Goal: Transaction & Acquisition: Purchase product/service

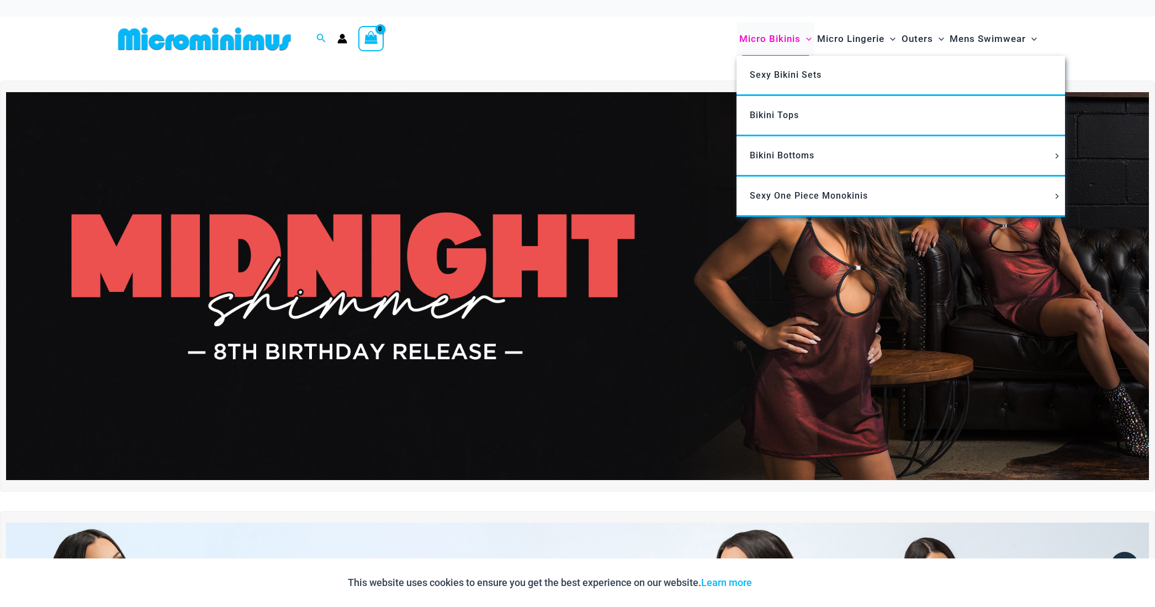
click at [757, 36] on span "Micro Bikinis" at bounding box center [769, 39] width 61 height 28
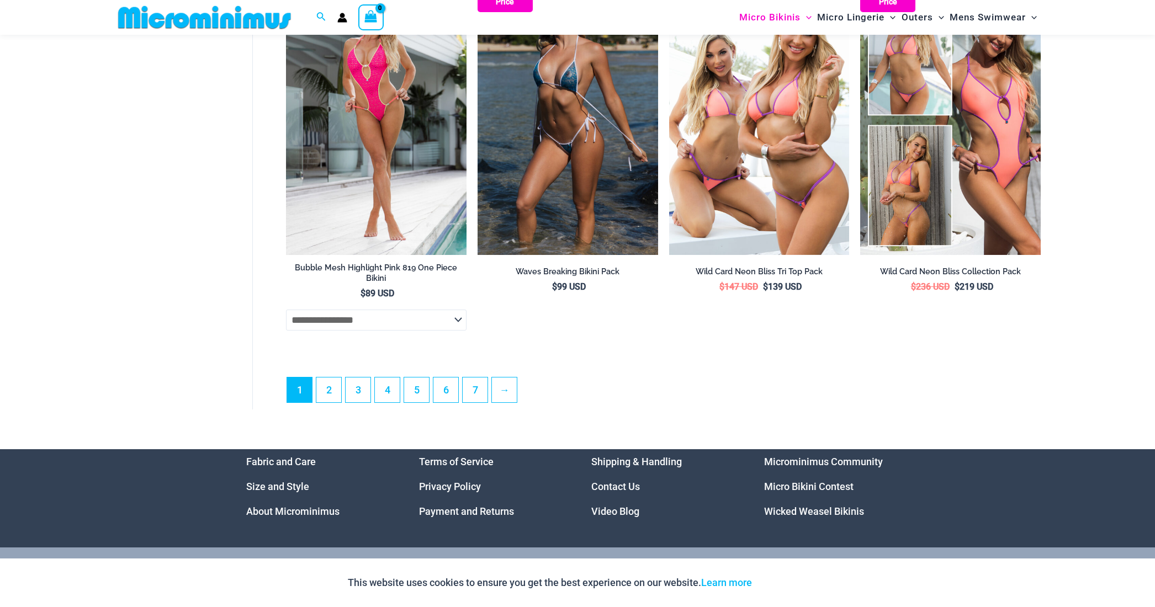
scroll to position [3142, 0]
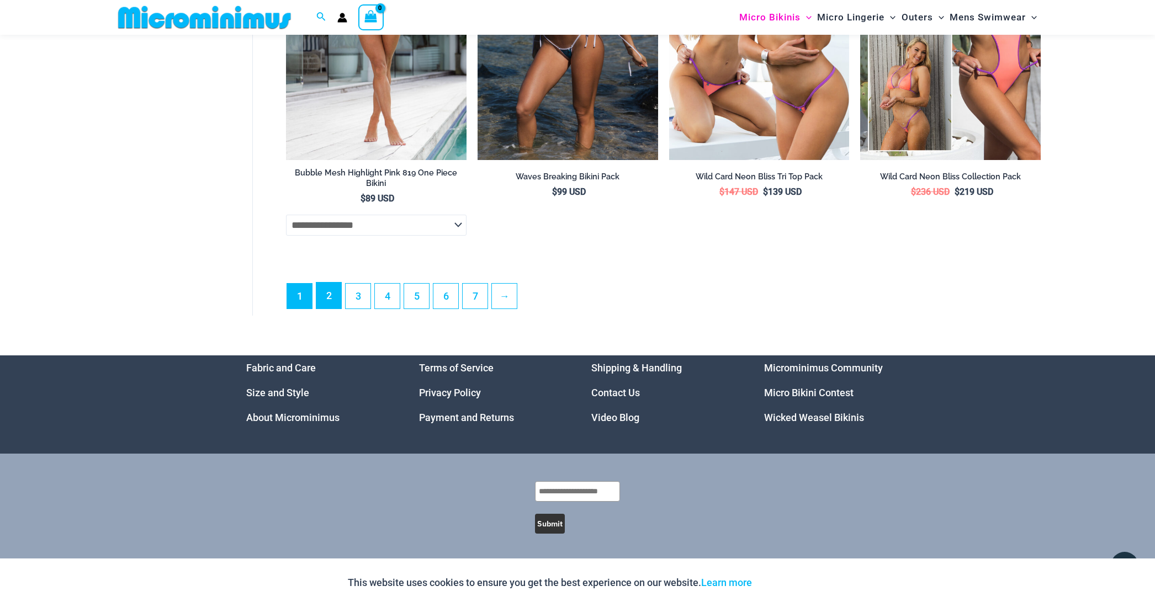
click at [329, 299] on link "2" at bounding box center [328, 296] width 25 height 26
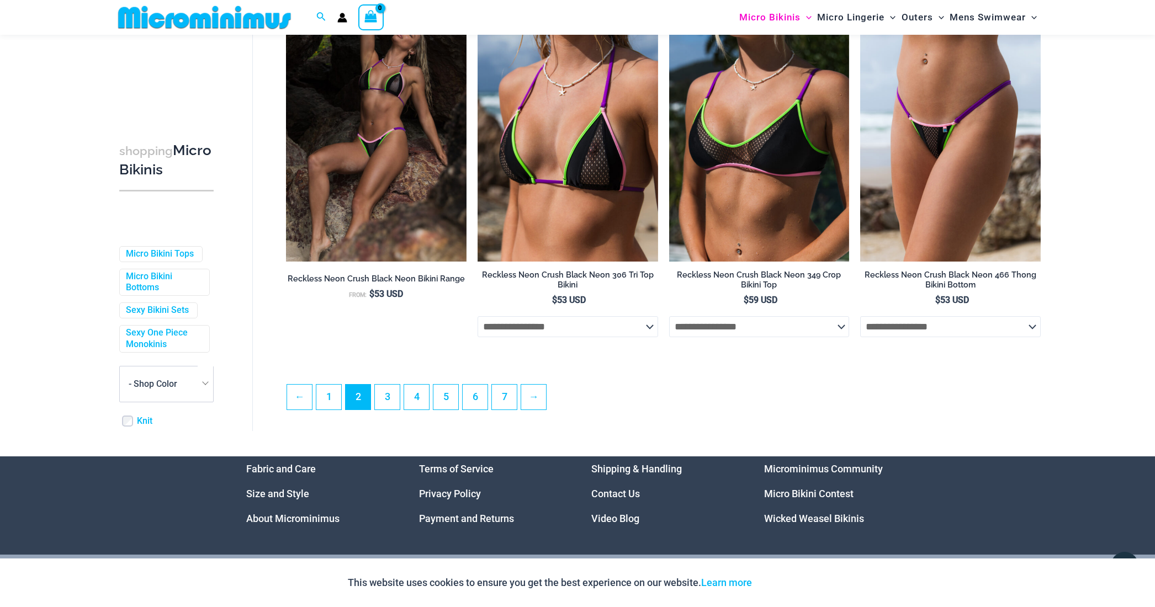
scroll to position [2781, 0]
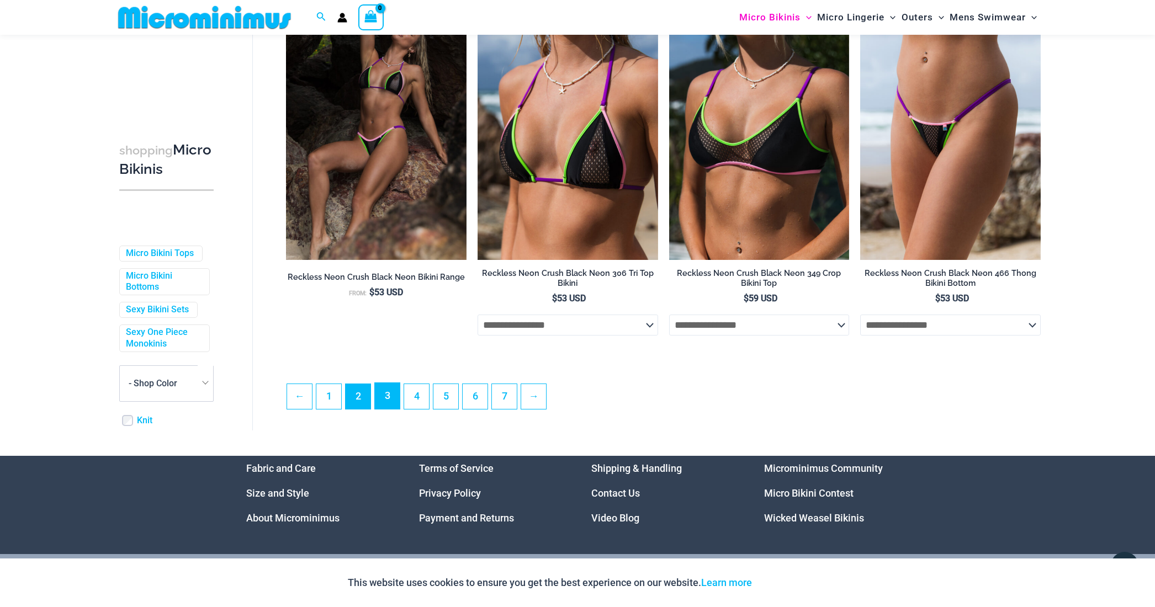
click at [392, 403] on link "3" at bounding box center [387, 396] width 25 height 26
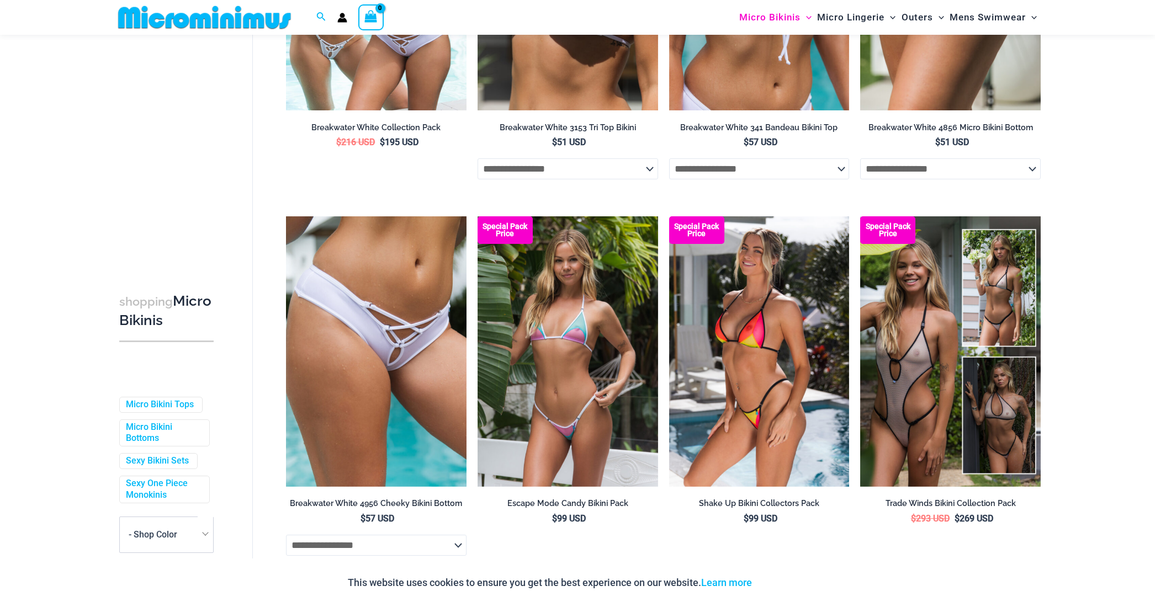
scroll to position [669, 0]
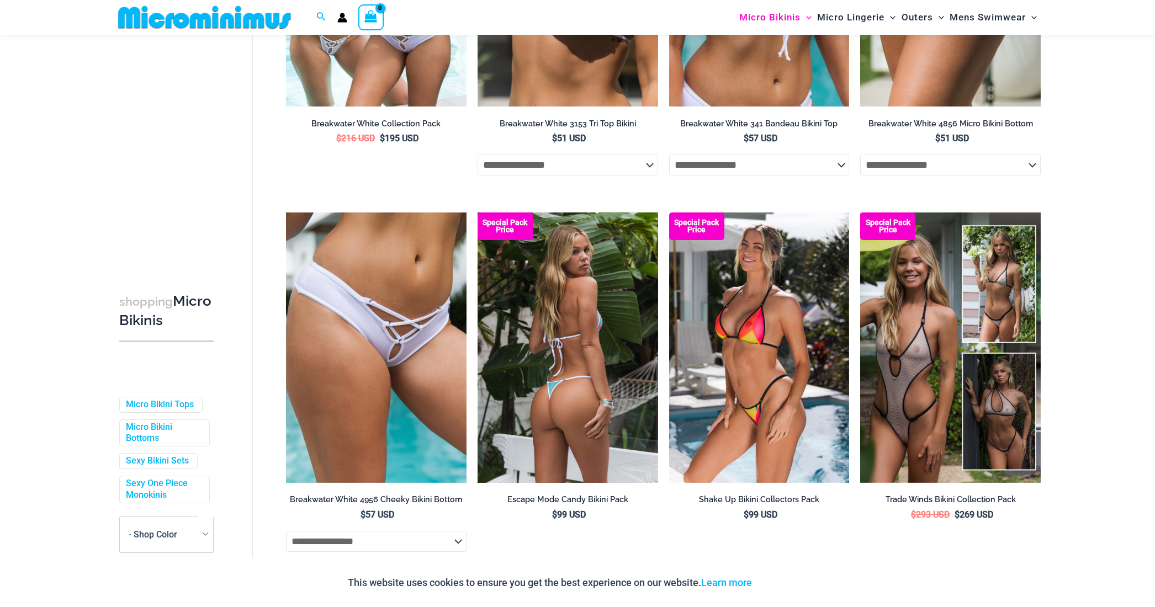
click at [578, 331] on img at bounding box center [568, 348] width 181 height 271
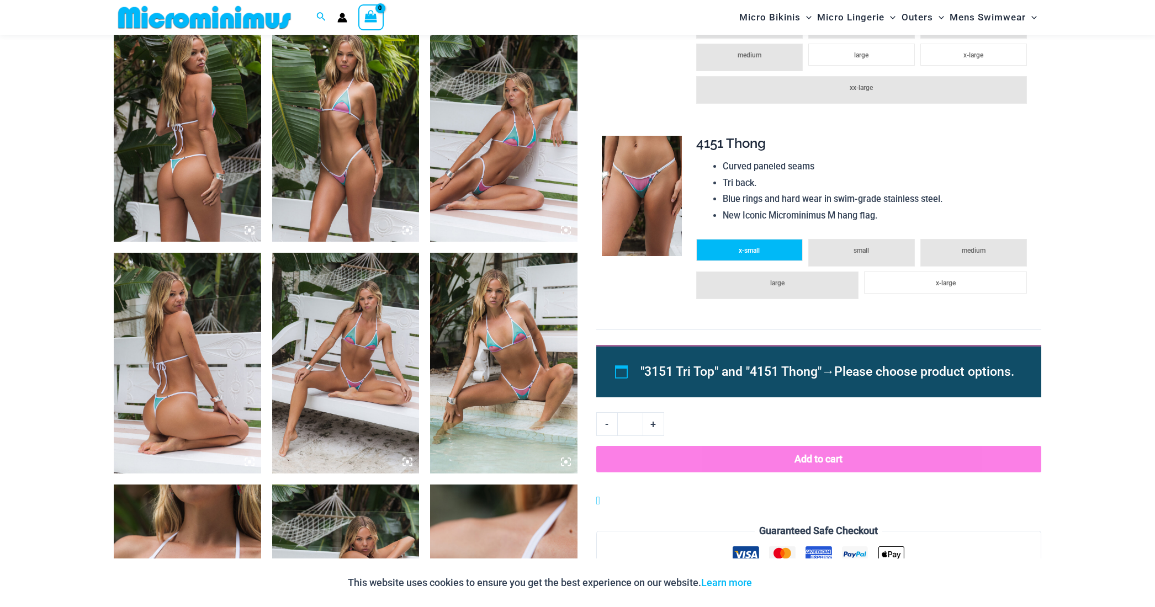
scroll to position [787, 0]
